Goal: Find contact information: Find contact information

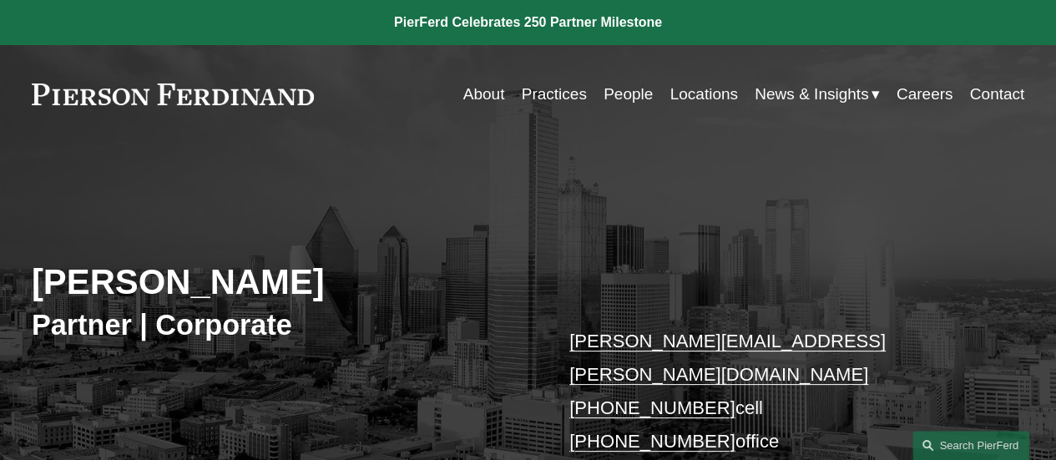
scroll to position [189, 0]
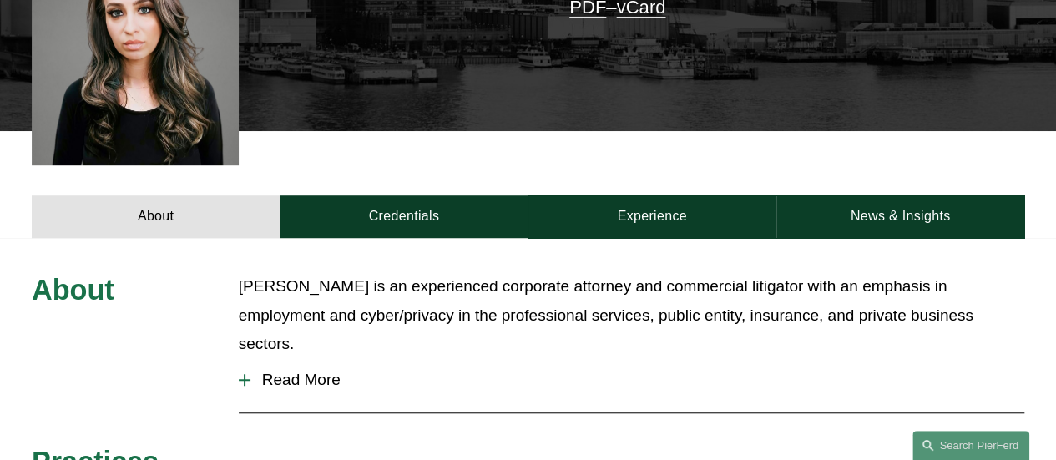
scroll to position [226, 0]
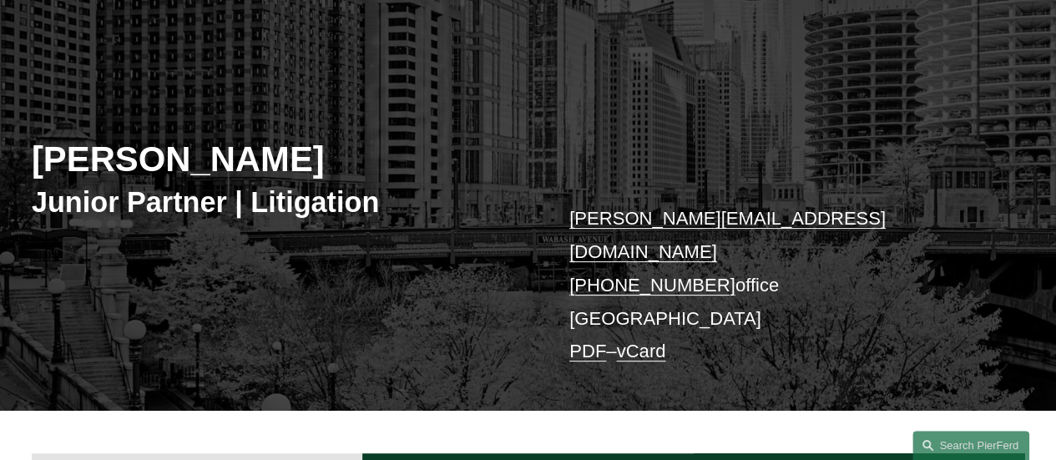
scroll to position [124, 0]
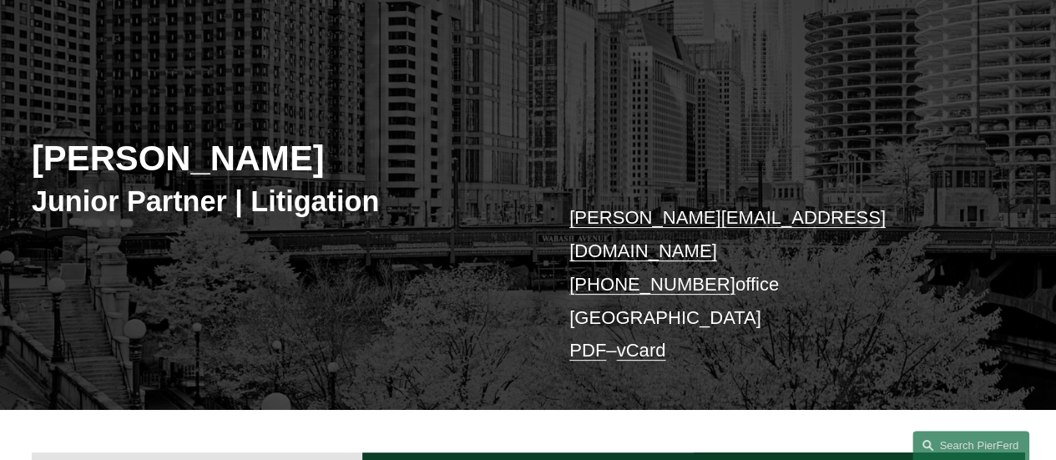
click at [671, 207] on p "kaitlyn.bryniarski@pierferd.com +1.312.625.6643 office Chicago PDF – vCard" at bounding box center [775, 284] width 413 height 166
click at [666, 216] on link "kaitlyn.bryniarski@pierferd.com" at bounding box center [727, 234] width 316 height 54
